Goal: Task Accomplishment & Management: Use online tool/utility

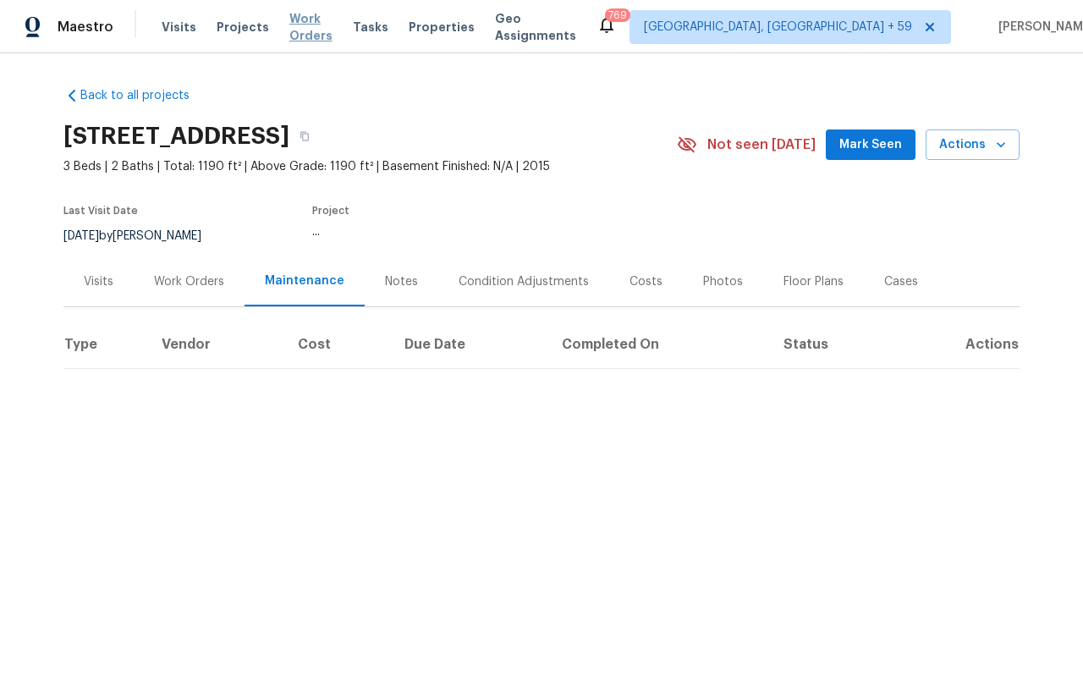
click at [316, 35] on span "Work Orders" at bounding box center [310, 27] width 43 height 34
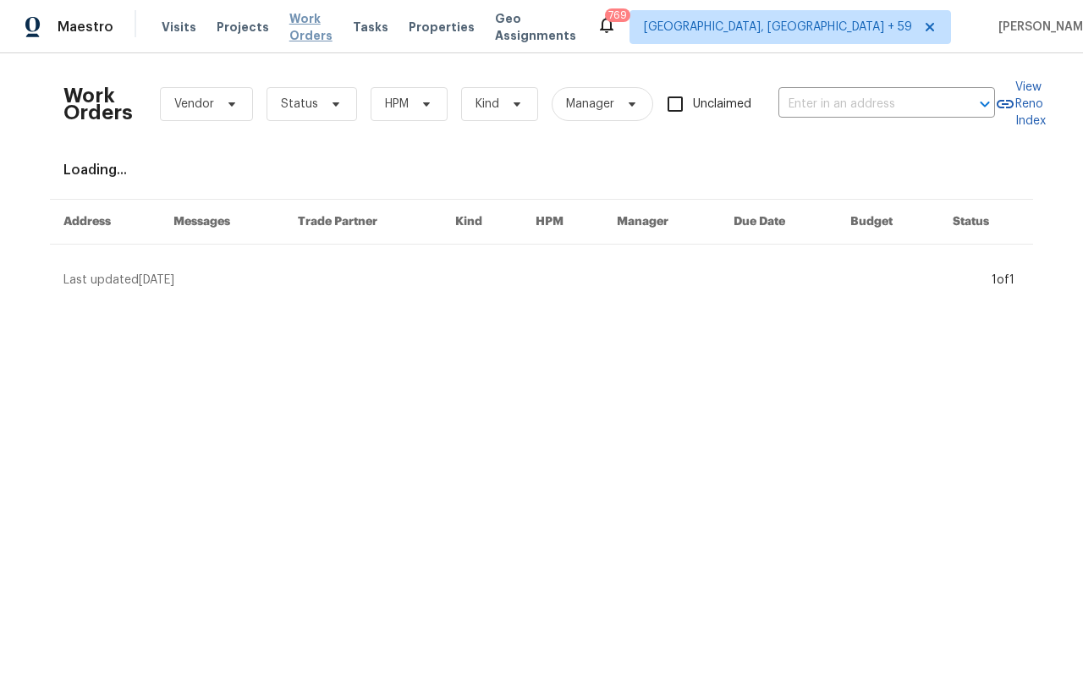
click at [316, 32] on span "Work Orders" at bounding box center [310, 27] width 43 height 34
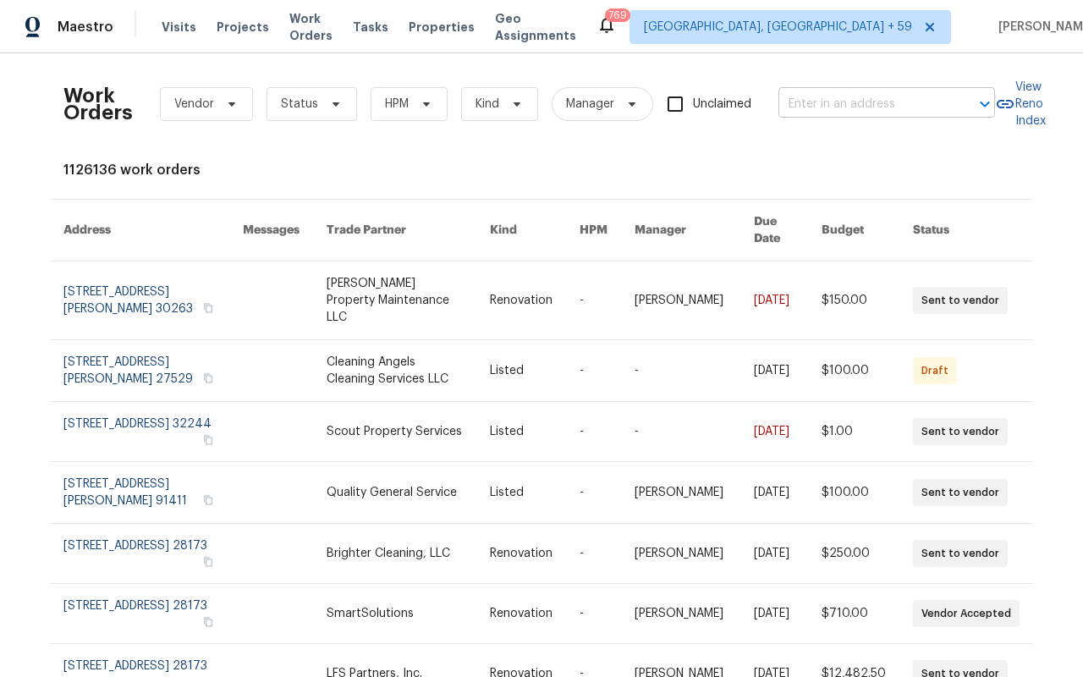
click at [787, 102] on input "text" at bounding box center [862, 104] width 169 height 26
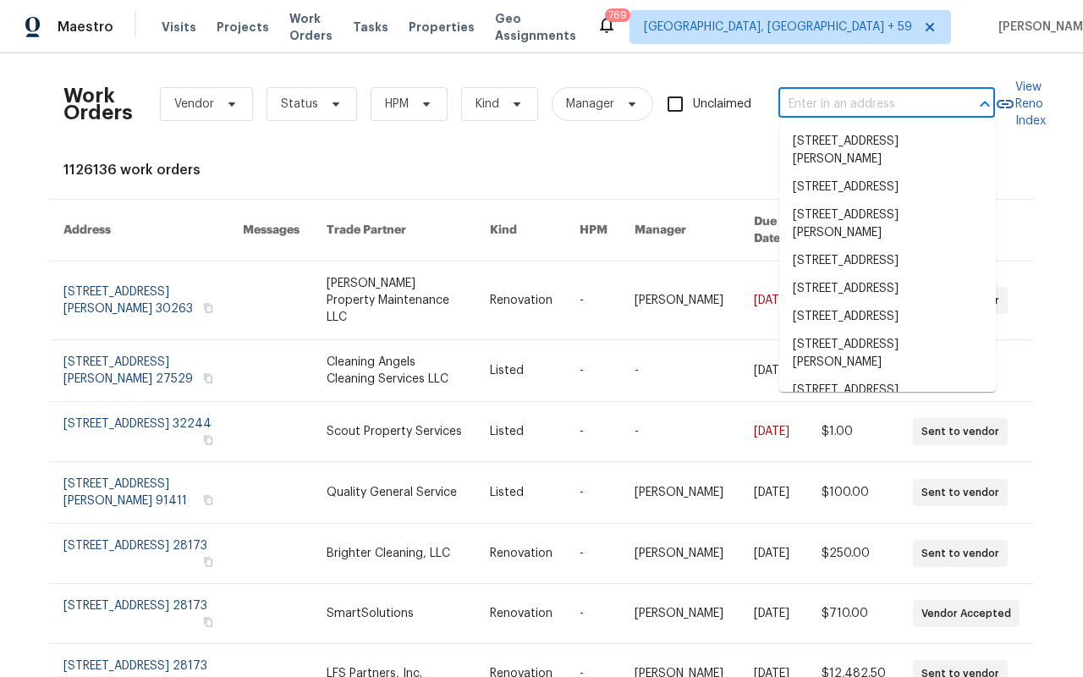
paste input "[STREET_ADDRESS]"
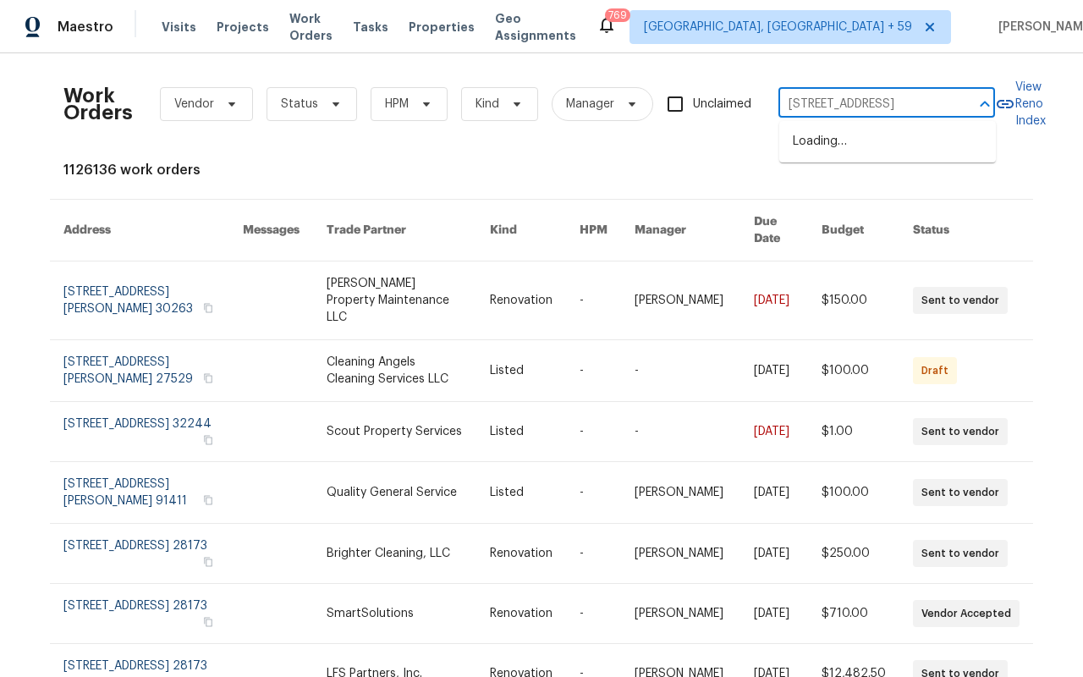
type input "[STREET_ADDRESS]"
click at [800, 162] on ul "[STREET_ADDRESS]" at bounding box center [887, 141] width 217 height 41
click at [800, 156] on li "[STREET_ADDRESS]" at bounding box center [887, 142] width 217 height 28
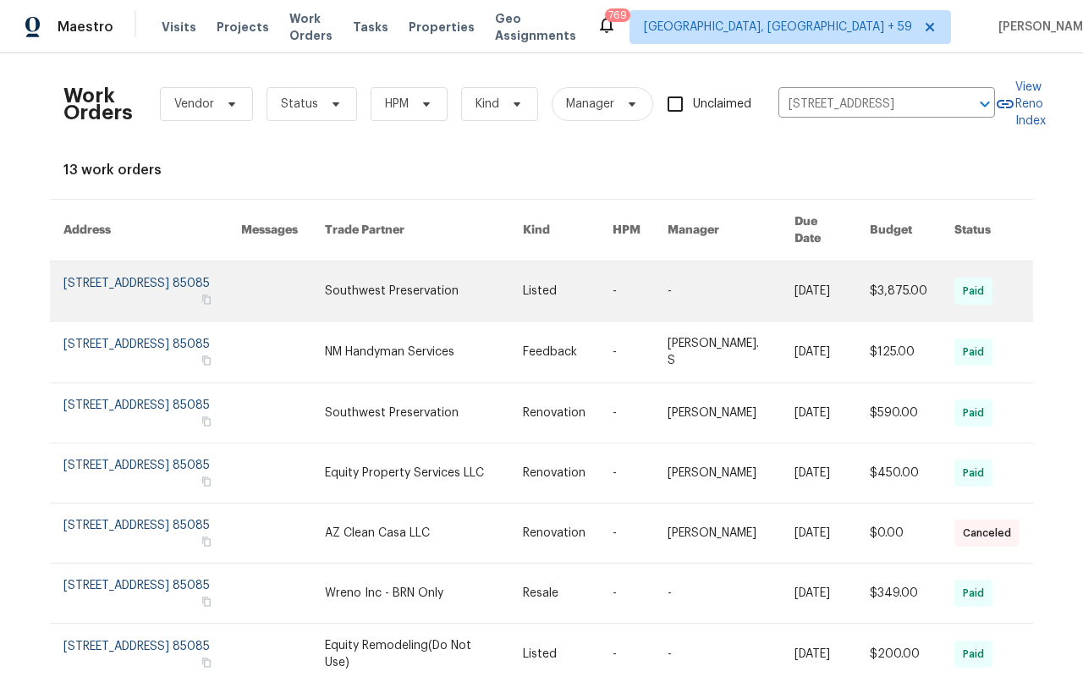
click at [79, 281] on link at bounding box center [152, 290] width 178 height 59
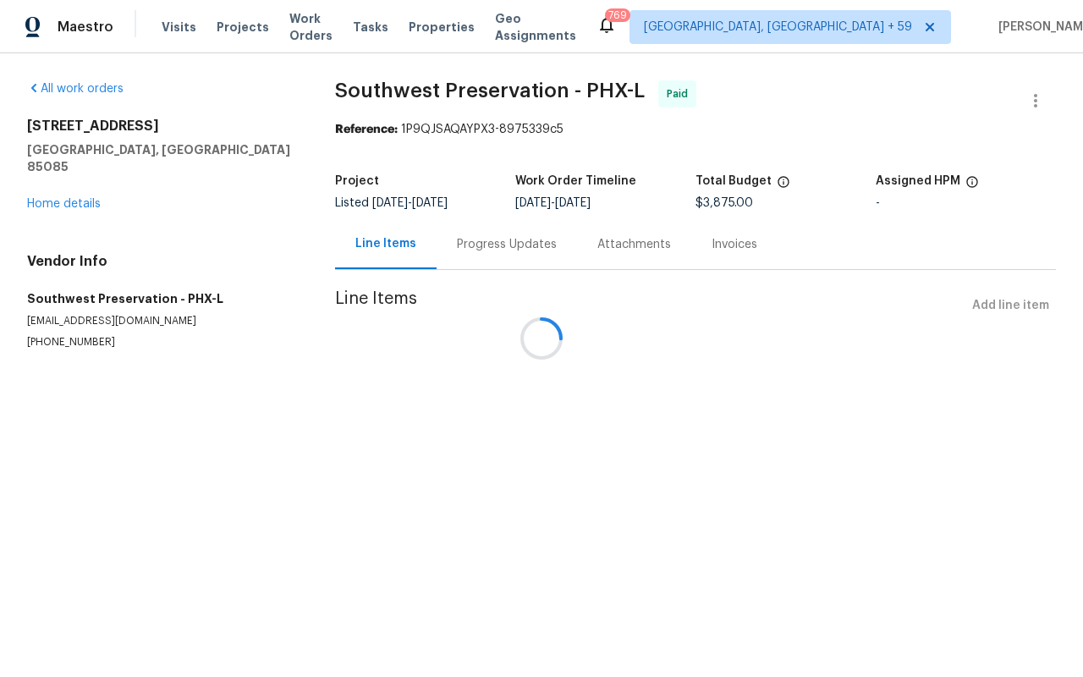
click at [71, 190] on div at bounding box center [541, 338] width 1083 height 677
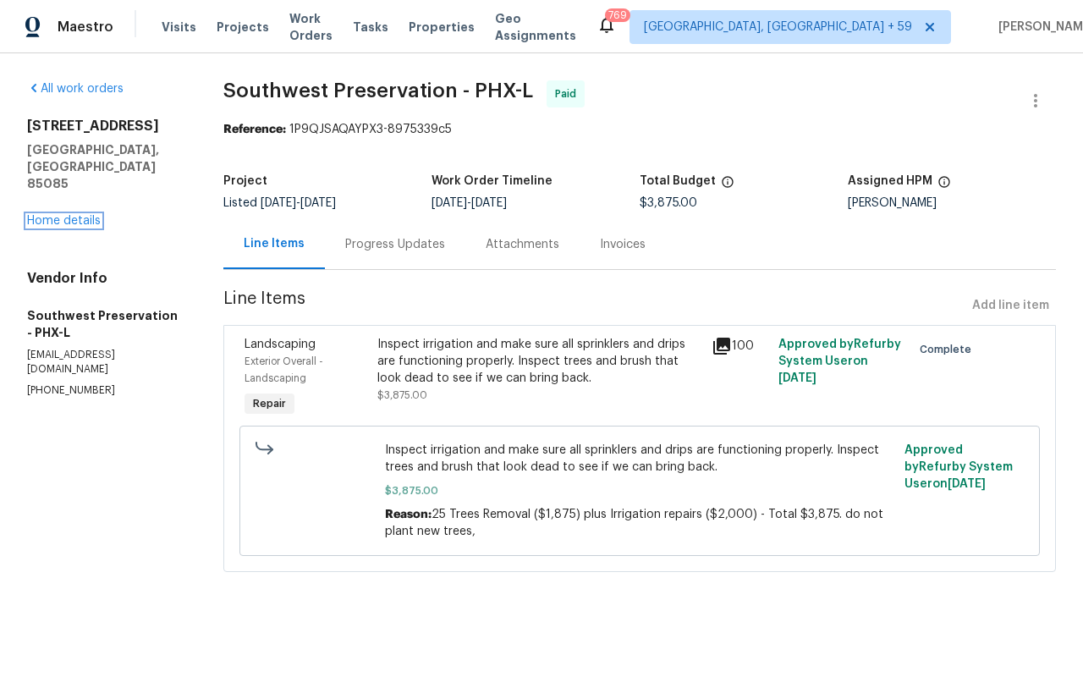
click at [71, 215] on link "Home details" at bounding box center [64, 221] width 74 height 12
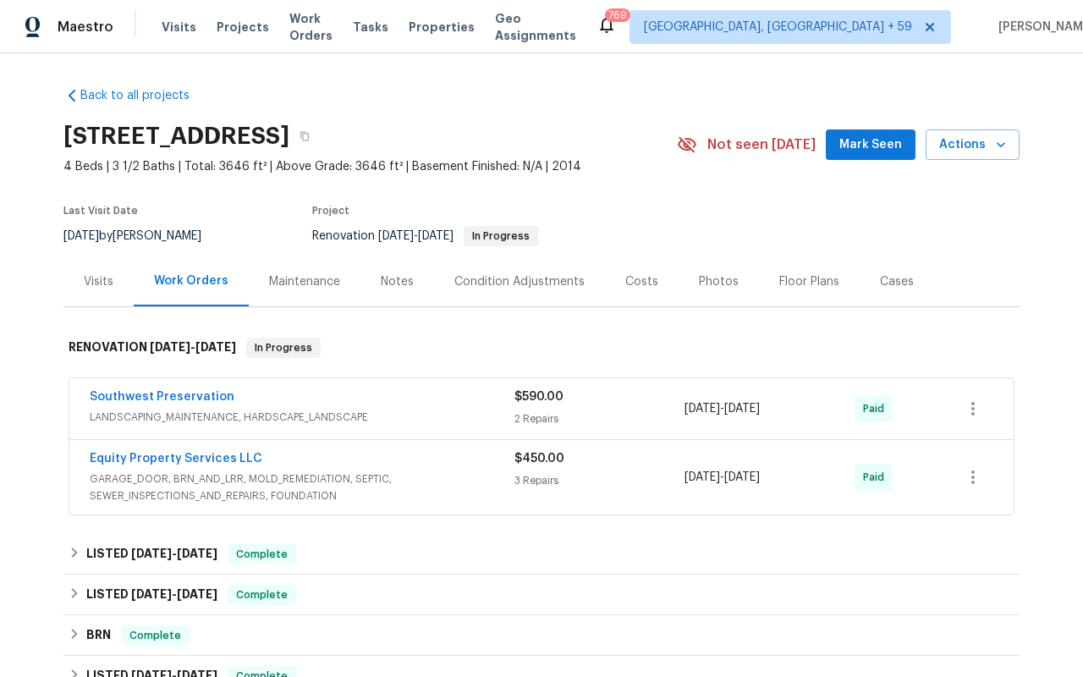
click at [321, 287] on div "Maintenance" at bounding box center [304, 281] width 71 height 17
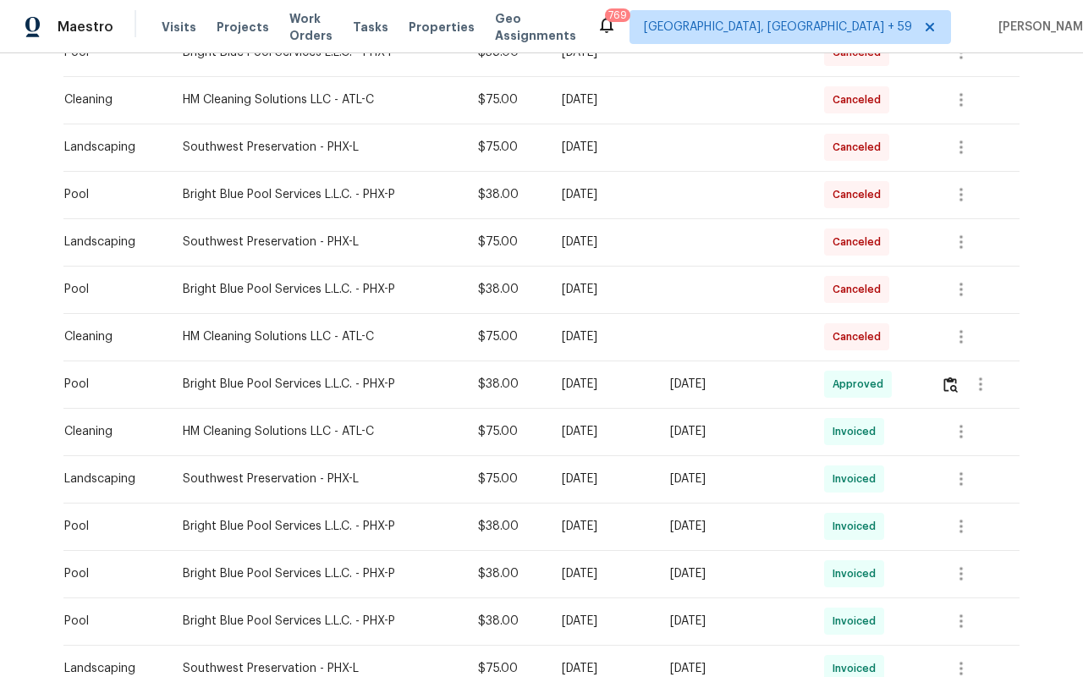
scroll to position [341, 0]
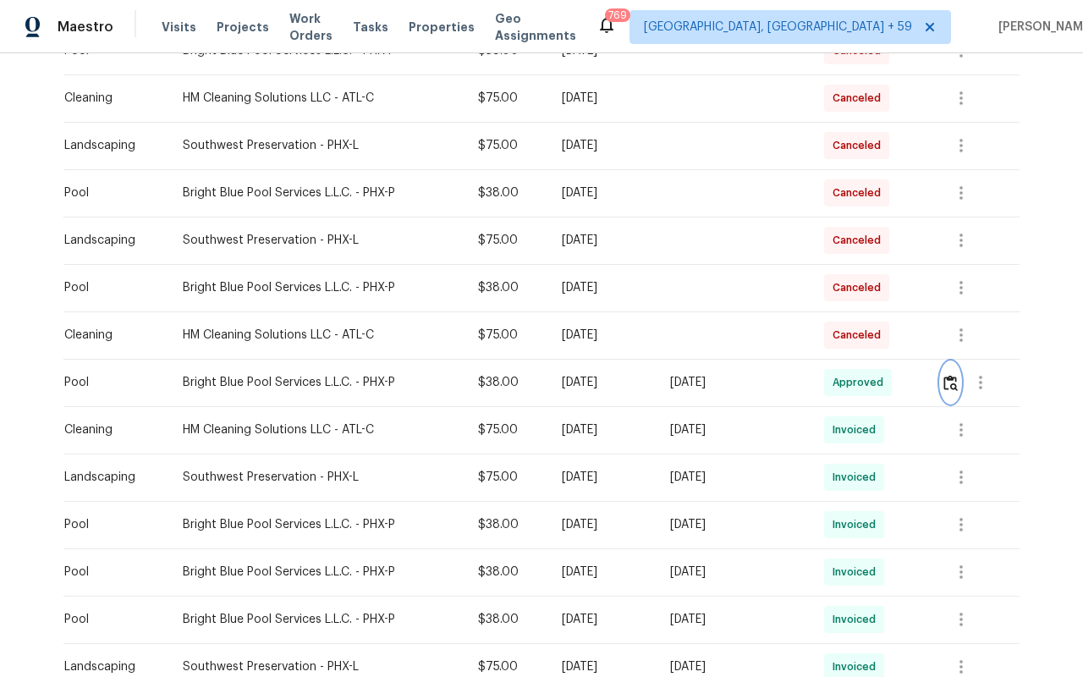
click at [958, 383] on img "button" at bounding box center [950, 383] width 14 height 16
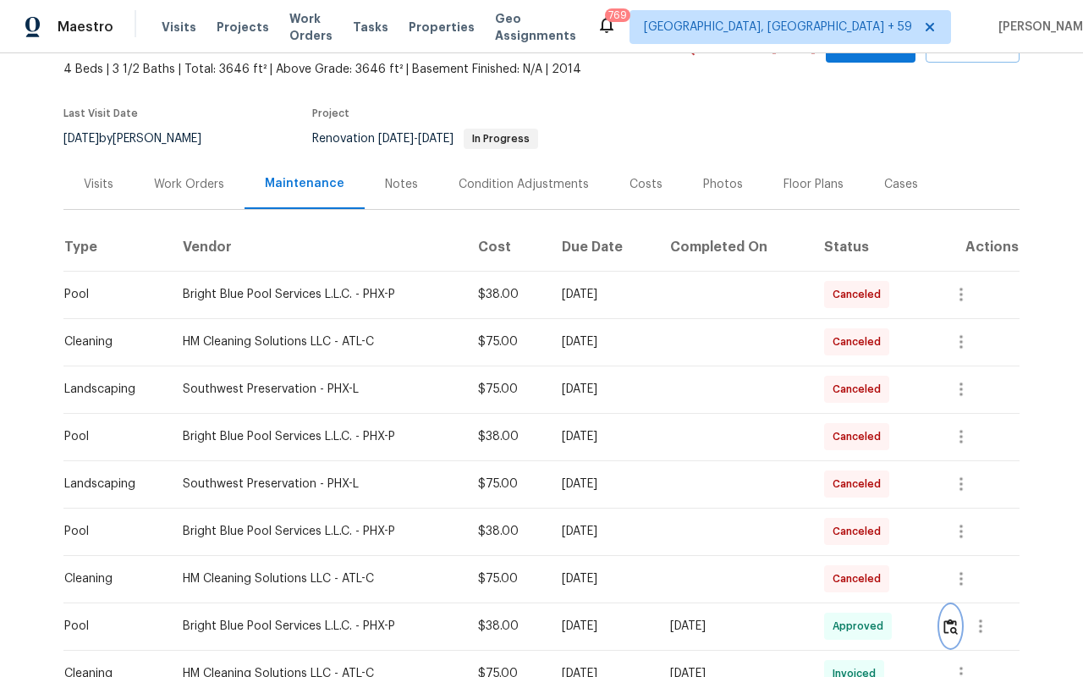
scroll to position [99, 0]
